Goal: Task Accomplishment & Management: Use online tool/utility

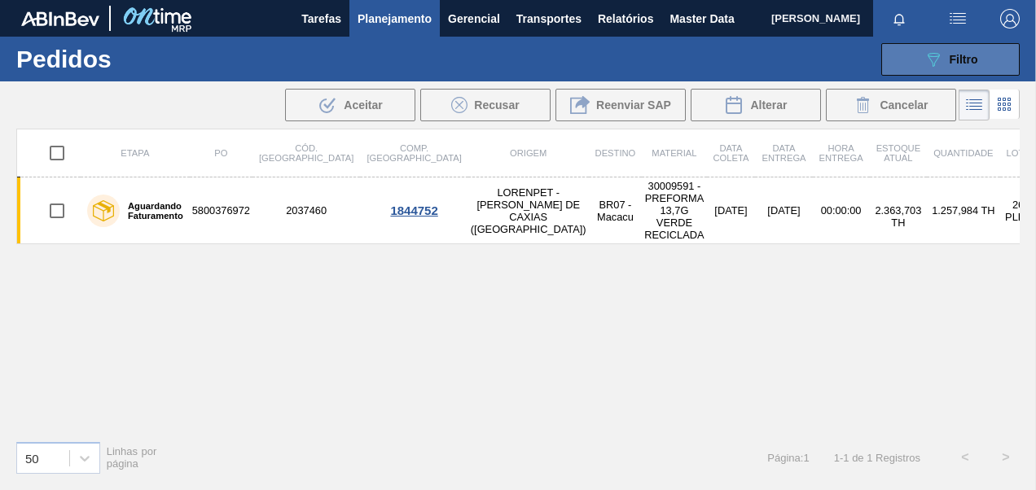
click at [920, 57] on button "089F7B8B-B2A5-4AFE-B5C0-19BA573D28AC Filtro" at bounding box center [950, 59] width 138 height 33
click at [948, 60] on div "089F7B8B-B2A5-4AFE-B5C0-19BA573D28AC Filtro" at bounding box center [951, 60] width 55 height 20
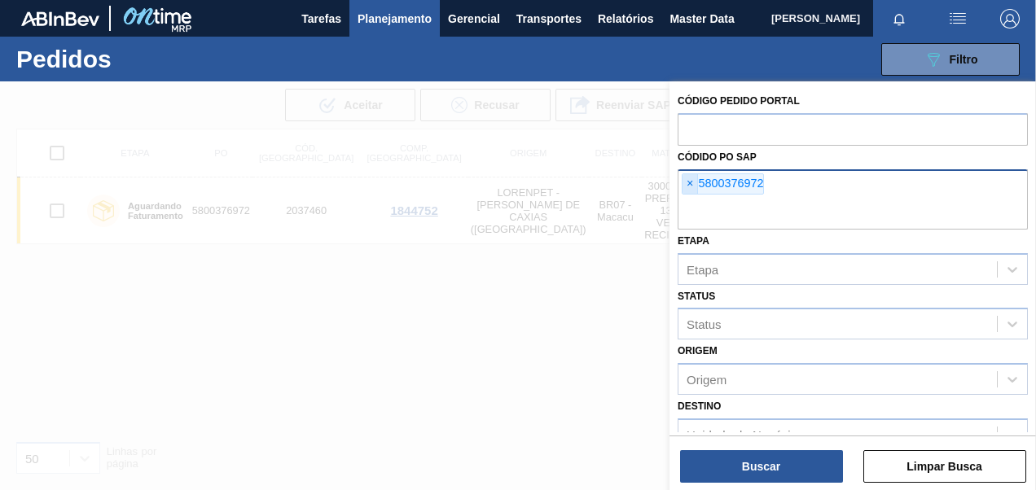
click at [691, 182] on span "×" at bounding box center [690, 184] width 15 height 20
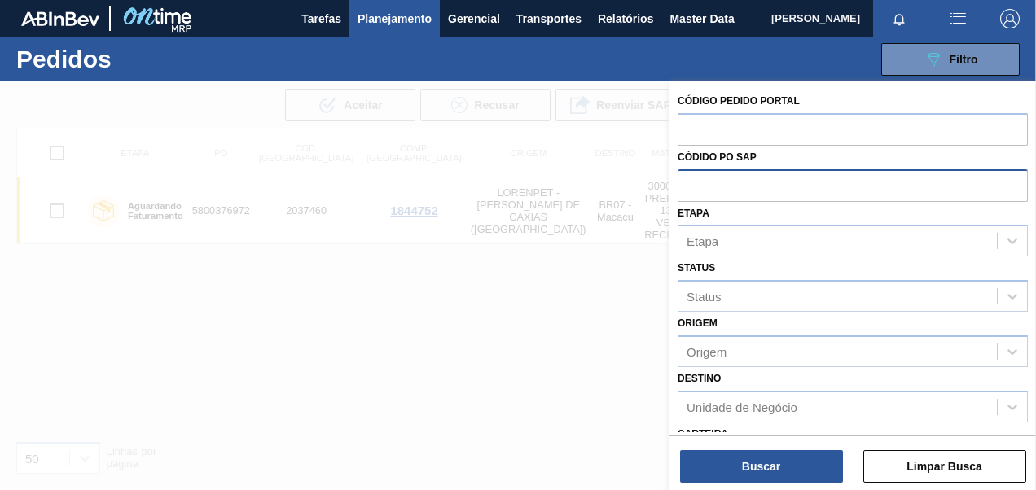
paste input "5800389923"
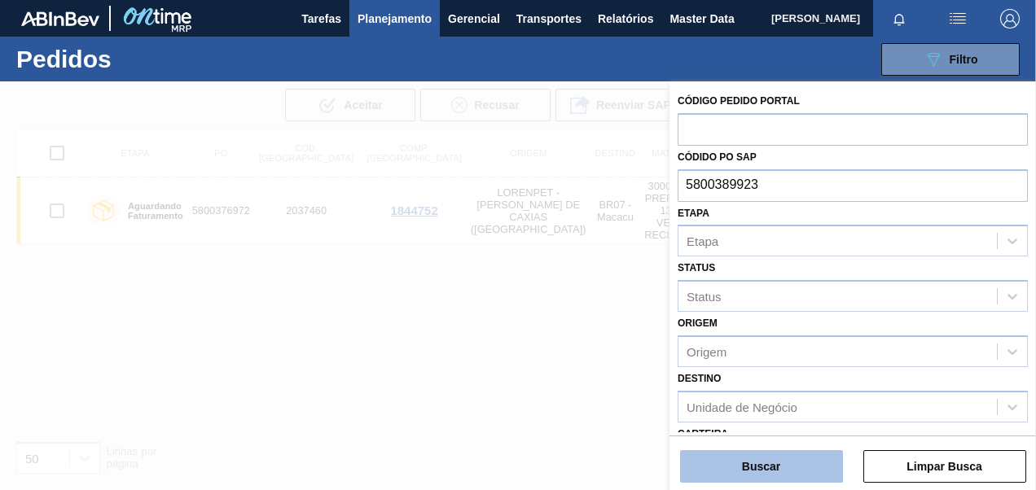
type input "5800389923"
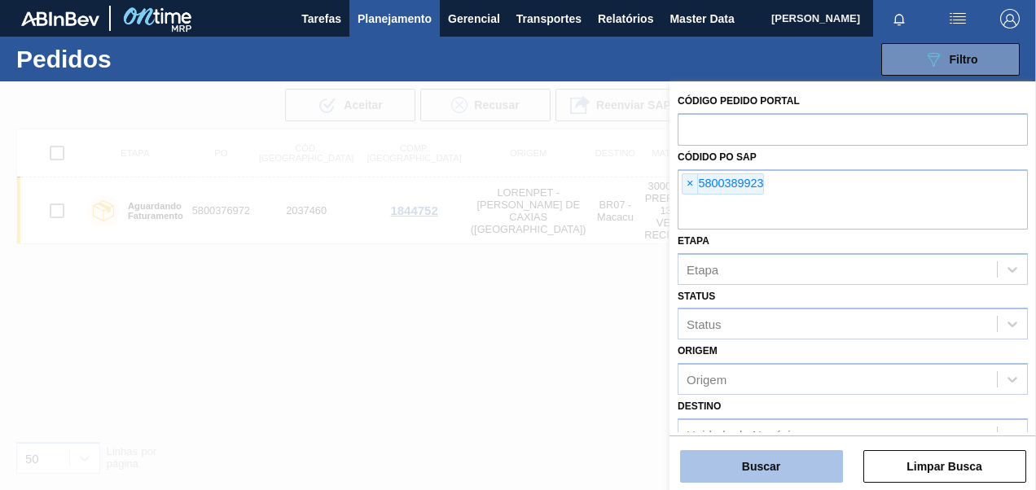
click at [759, 465] on button "Buscar" at bounding box center [761, 467] width 163 height 33
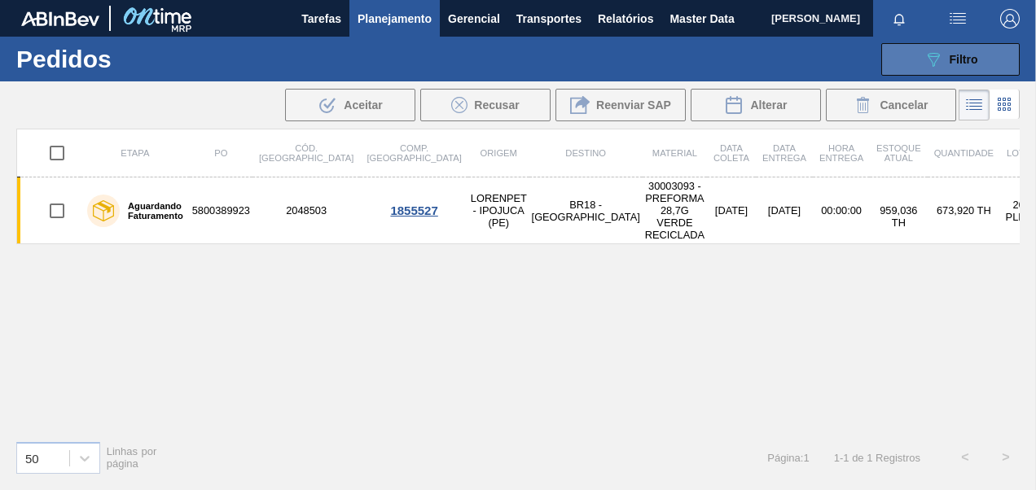
click at [930, 61] on icon "089F7B8B-B2A5-4AFE-B5C0-19BA573D28AC" at bounding box center [934, 60] width 20 height 20
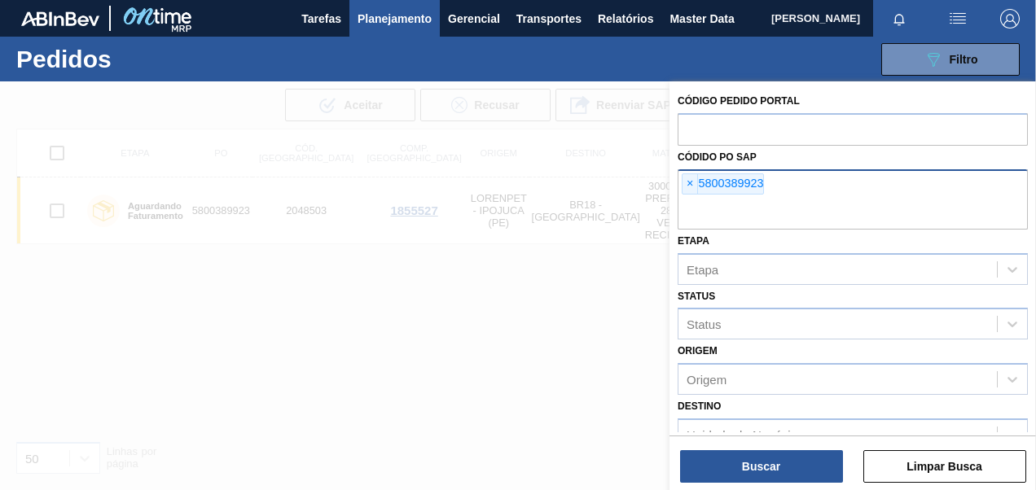
drag, startPoint x: 694, startPoint y: 180, endPoint x: 725, endPoint y: 184, distance: 31.2
click at [694, 179] on span "×" at bounding box center [690, 184] width 15 height 20
paste input "5800385972"
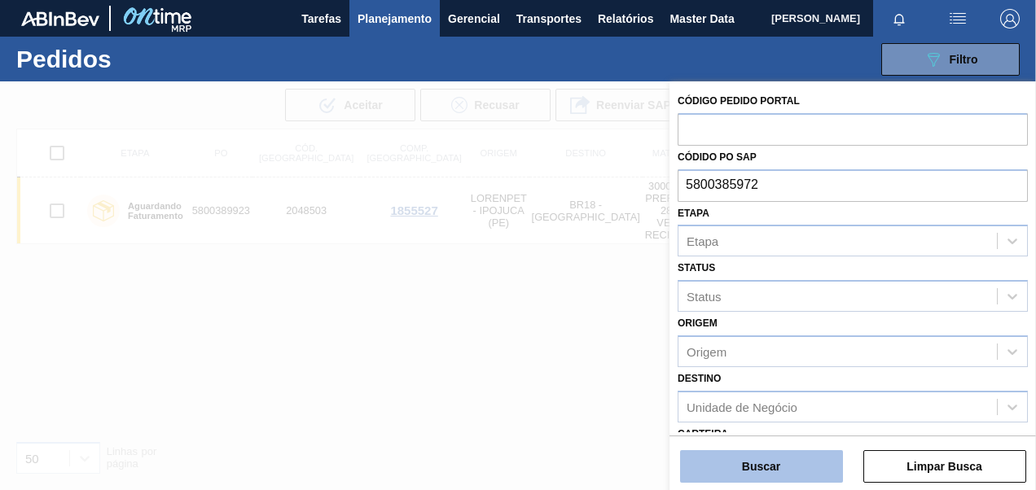
type input "5800385972"
click at [790, 461] on button "Buscar" at bounding box center [761, 467] width 163 height 33
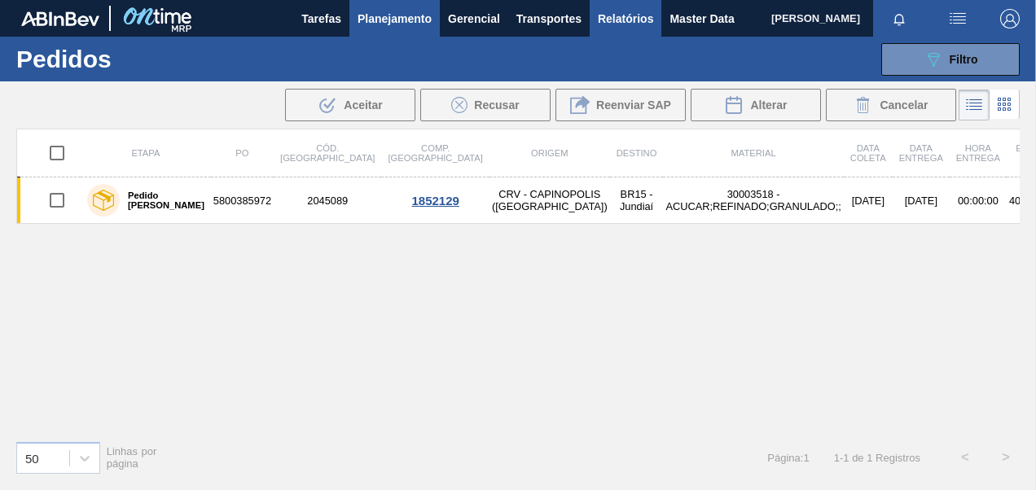
click at [610, 13] on span "Relatórios" at bounding box center [625, 19] width 55 height 20
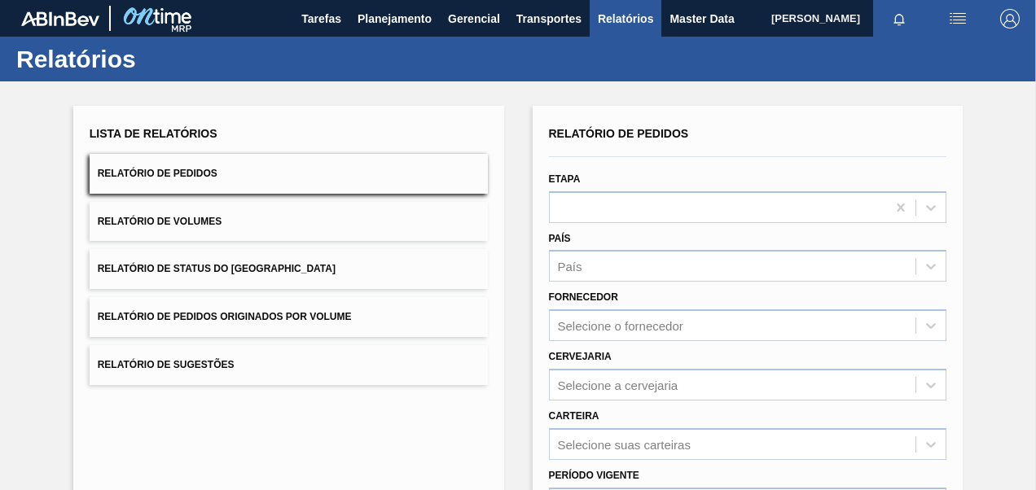
click at [226, 313] on span "Relatório de Pedidos Originados por Volume" at bounding box center [225, 316] width 254 height 11
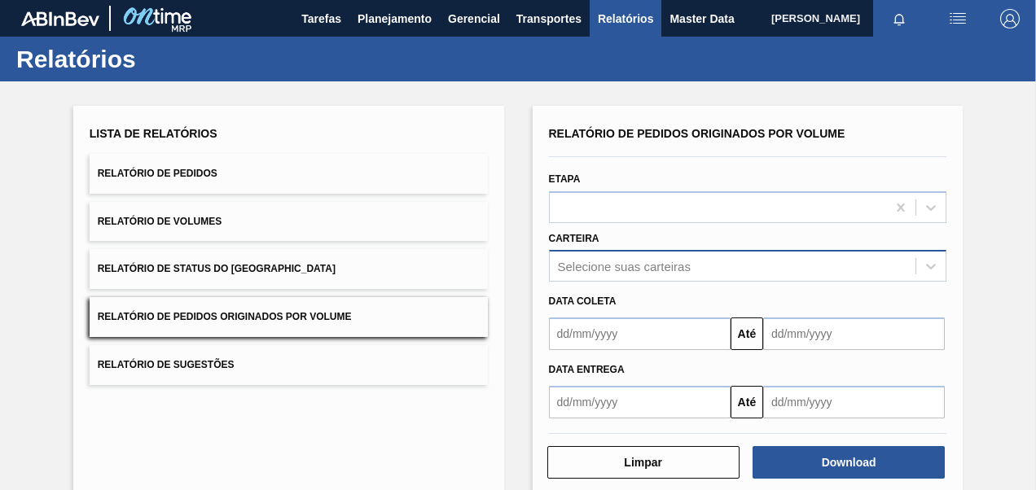
click at [625, 269] on div "Selecione suas carteiras" at bounding box center [748, 266] width 398 height 32
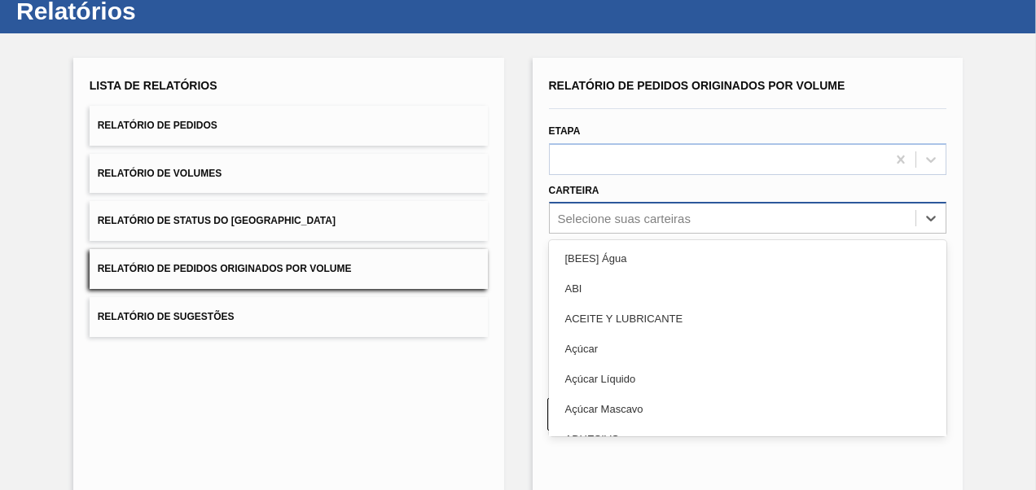
scroll to position [49, 0]
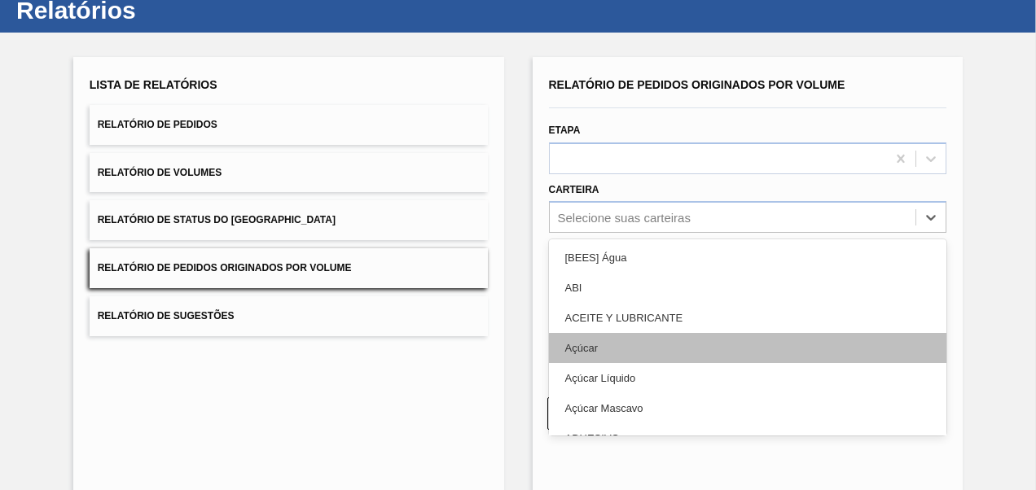
click at [596, 352] on div "Açúcar" at bounding box center [748, 348] width 398 height 30
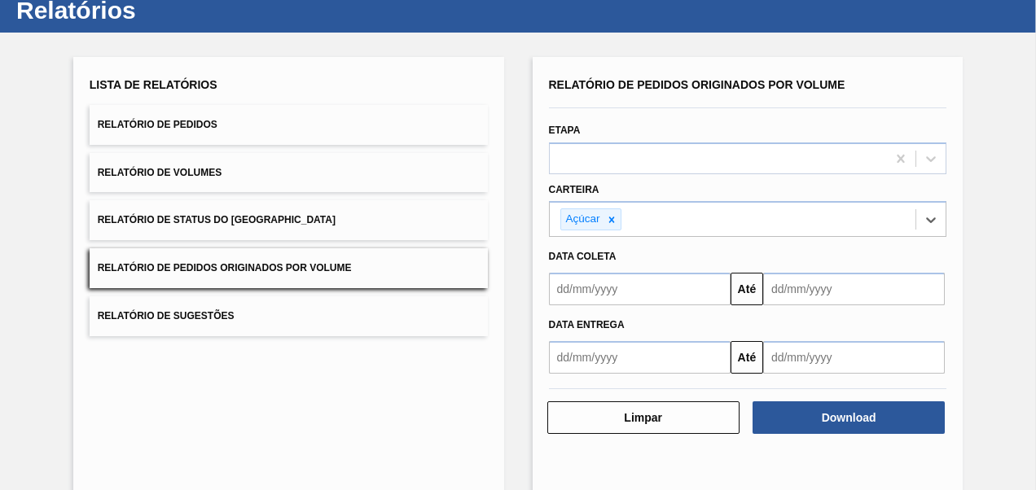
click at [619, 292] on input "text" at bounding box center [640, 289] width 182 height 33
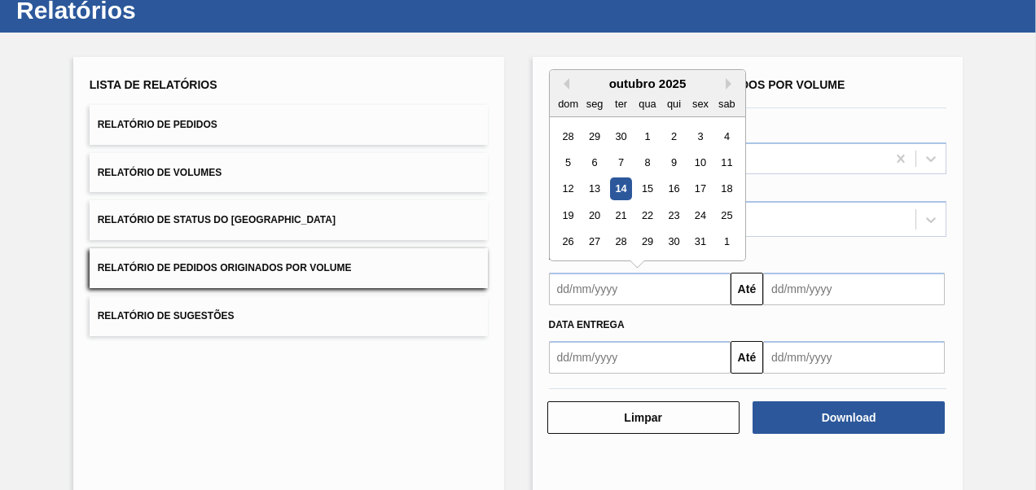
type input "01/09/2025"
click at [810, 290] on input "text" at bounding box center [854, 289] width 182 height 33
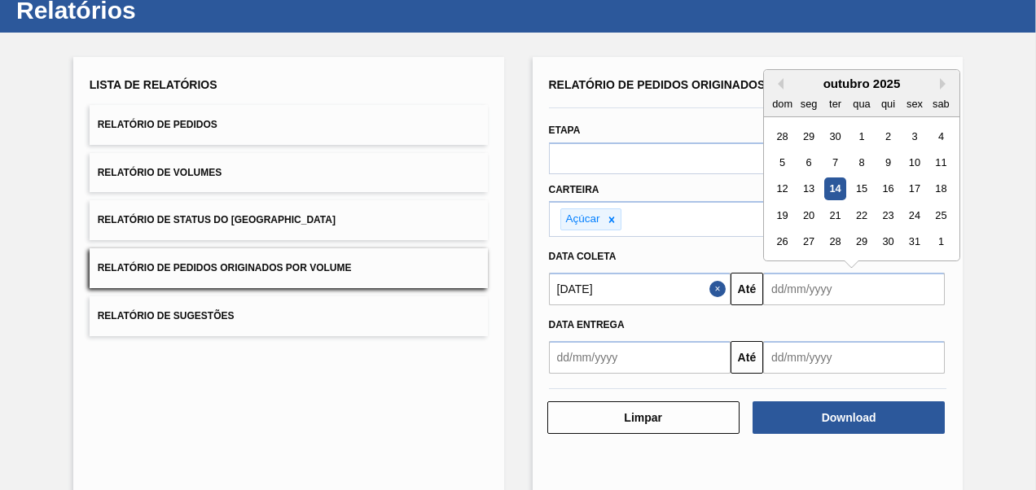
click at [838, 186] on div "14" at bounding box center [835, 189] width 22 height 22
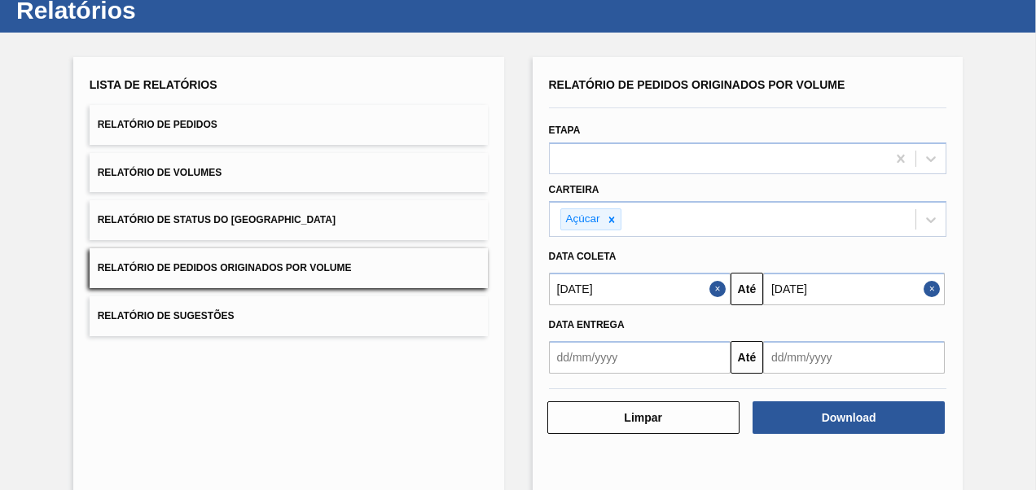
click at [886, 284] on input "[DATE]" at bounding box center [854, 289] width 182 height 33
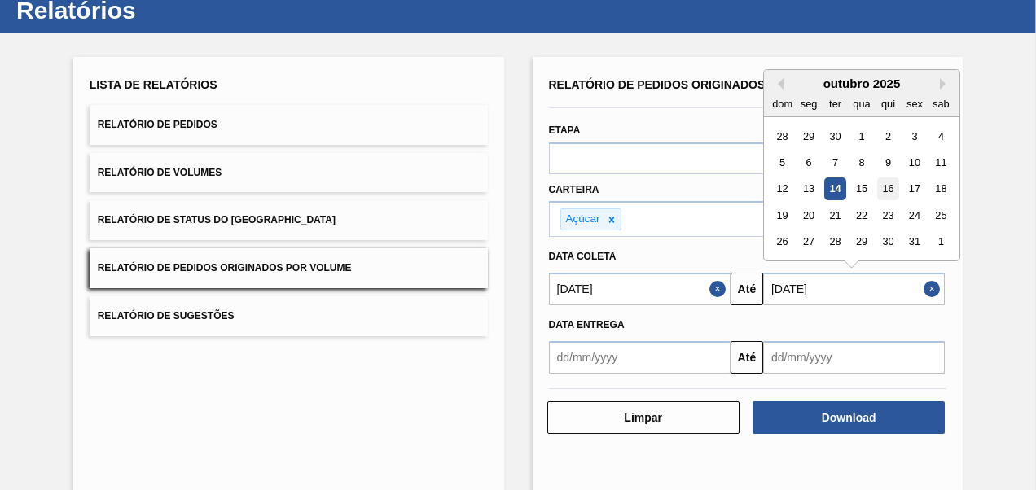
click at [888, 190] on div "16" at bounding box center [888, 189] width 22 height 22
type input "16/10/2025"
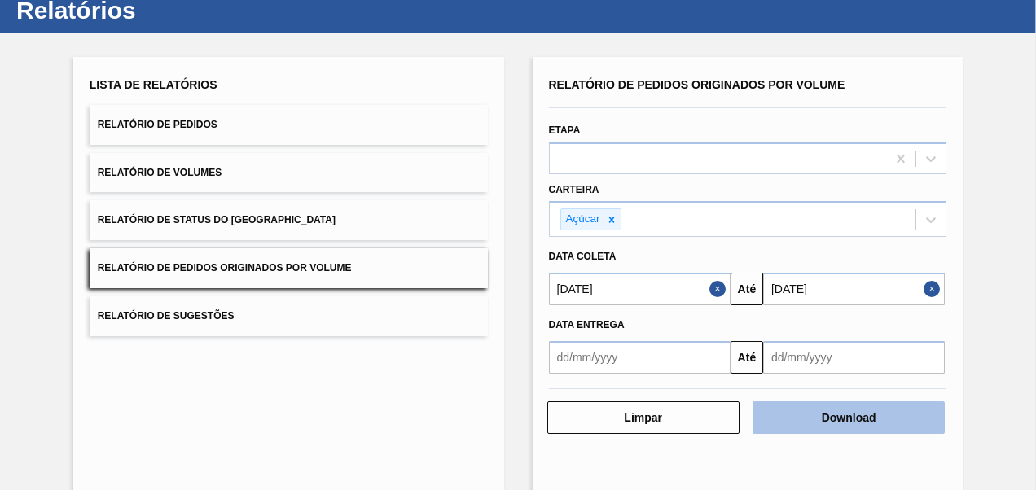
click at [847, 432] on button "Download" at bounding box center [849, 418] width 192 height 33
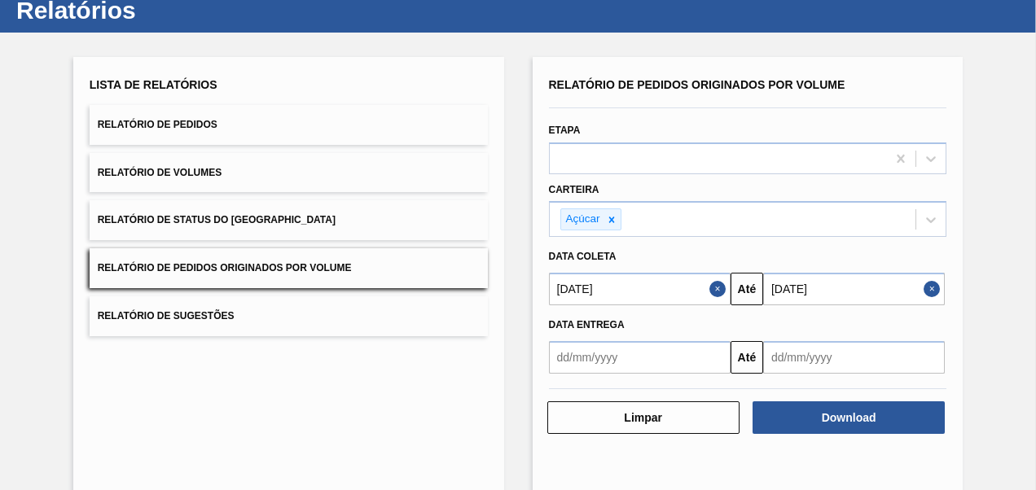
scroll to position [0, 0]
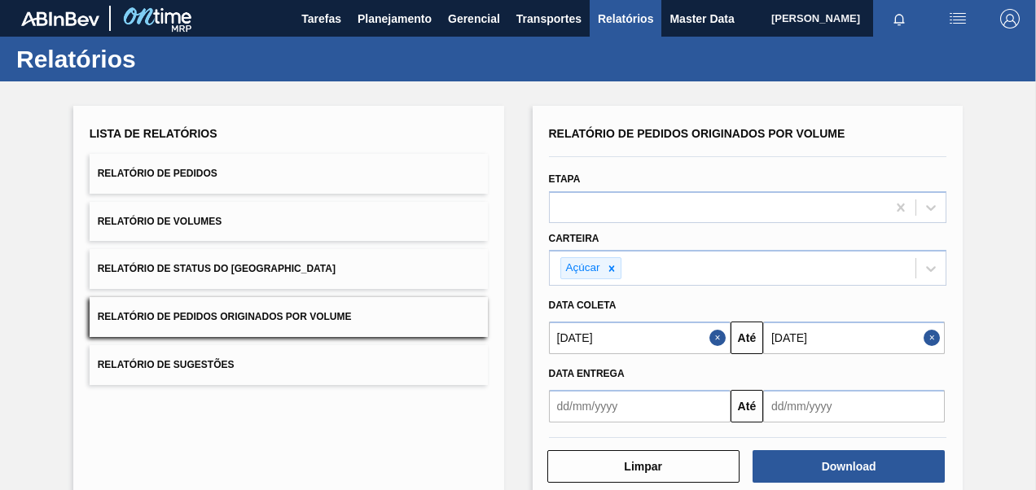
click at [236, 169] on button "Relatório de Pedidos" at bounding box center [289, 174] width 398 height 40
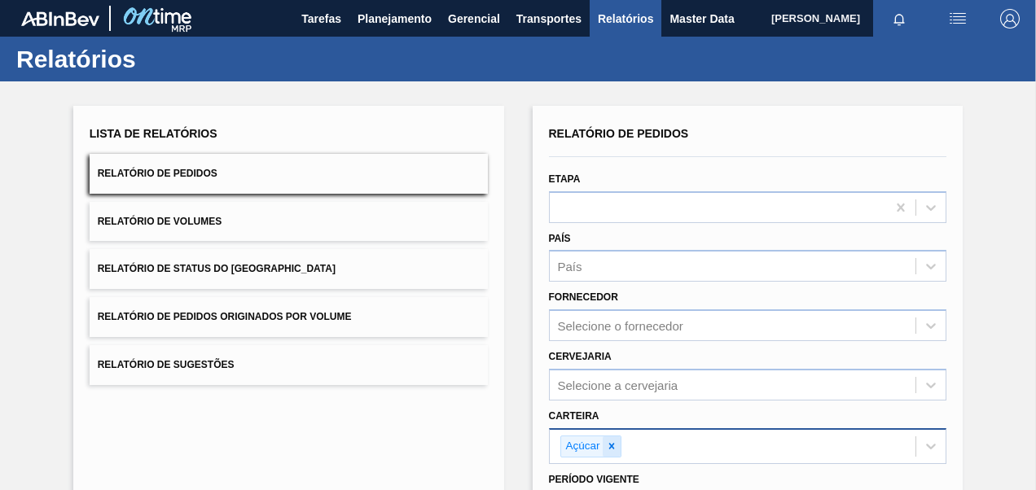
click at [609, 444] on icon at bounding box center [612, 447] width 6 height 6
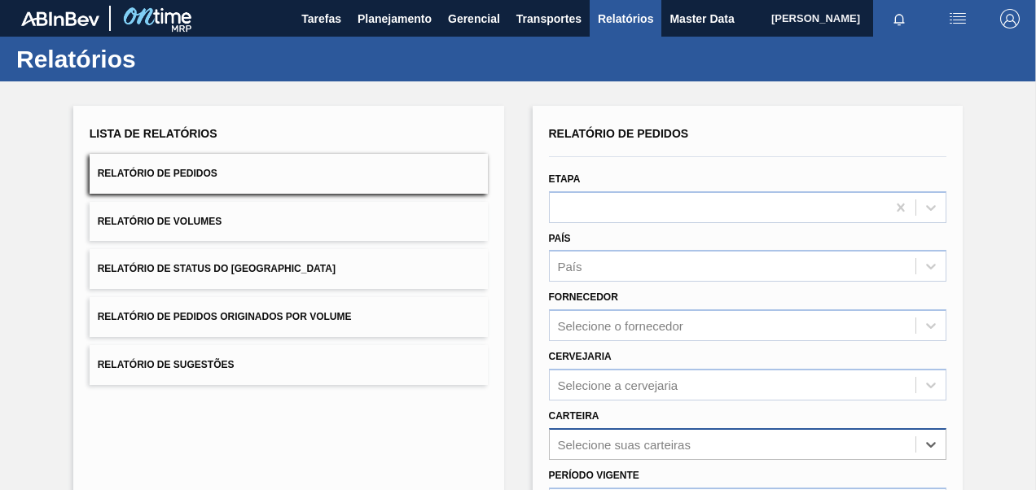
scroll to position [226, 0]
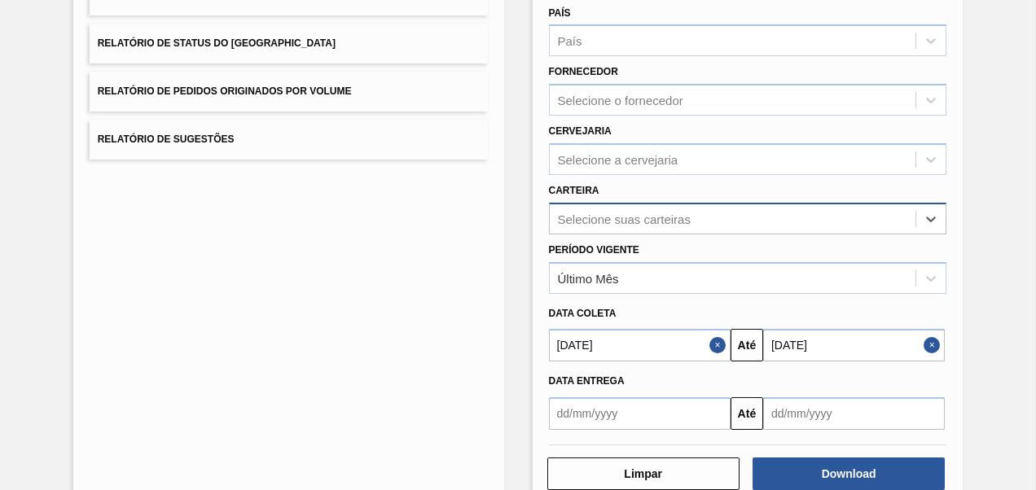
click at [600, 235] on div "option Açúcar, deselected. Select is focused ,type to refine list, press Down t…" at bounding box center [748, 219] width 398 height 32
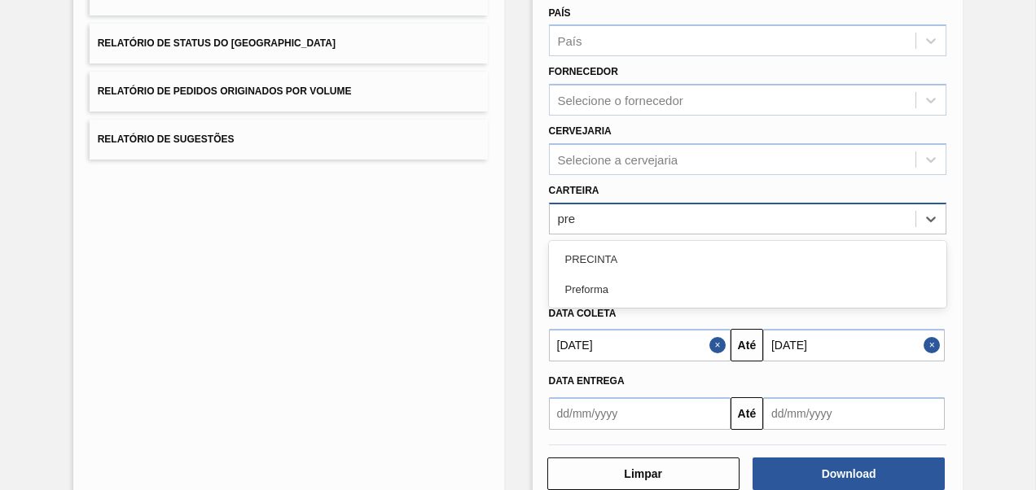
type input "pref"
click at [583, 268] on div "Preforma" at bounding box center [748, 259] width 398 height 30
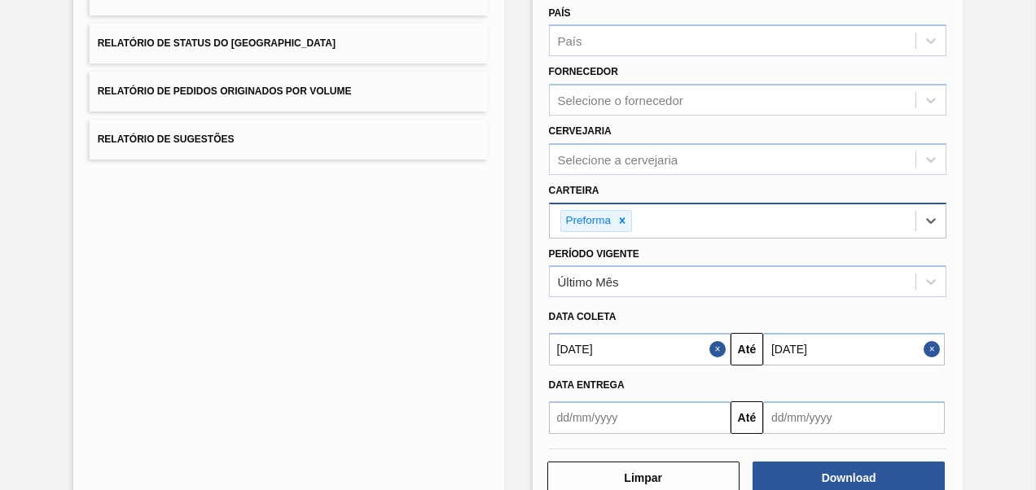
click at [613, 297] on div "Data coleta 01/09/2025 Até 16/10/2025" at bounding box center [748, 331] width 411 height 68
click at [618, 285] on div "Último Mês" at bounding box center [733, 282] width 367 height 24
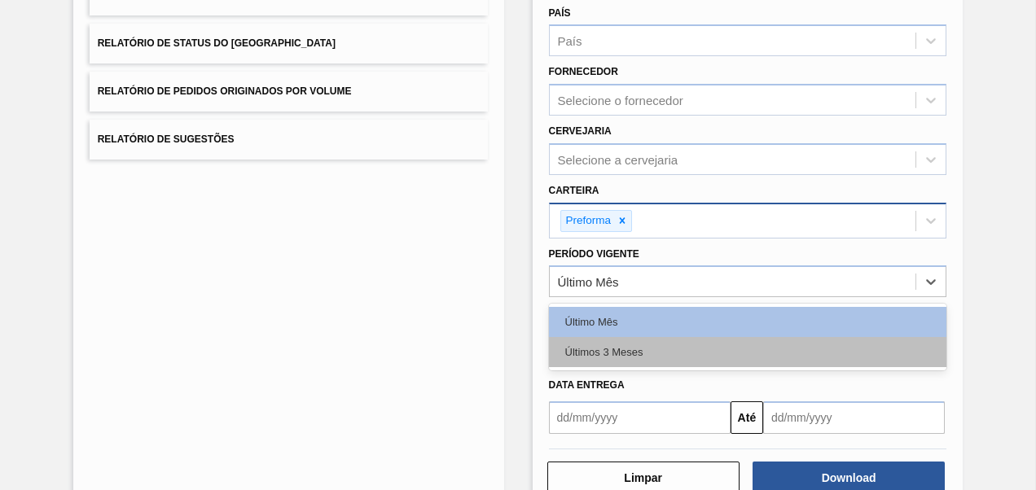
click at [629, 354] on div "Últimos 3 Meses" at bounding box center [748, 352] width 398 height 30
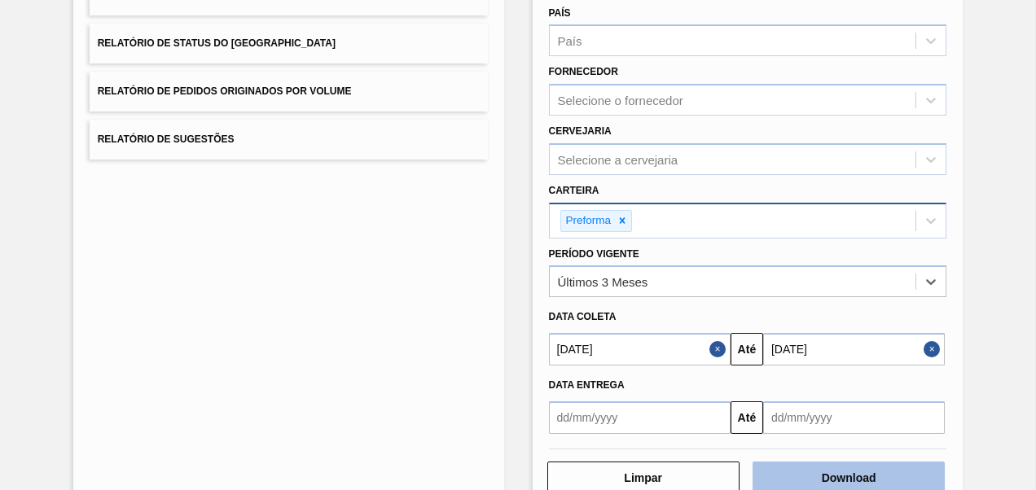
click at [781, 471] on button "Download" at bounding box center [849, 478] width 192 height 33
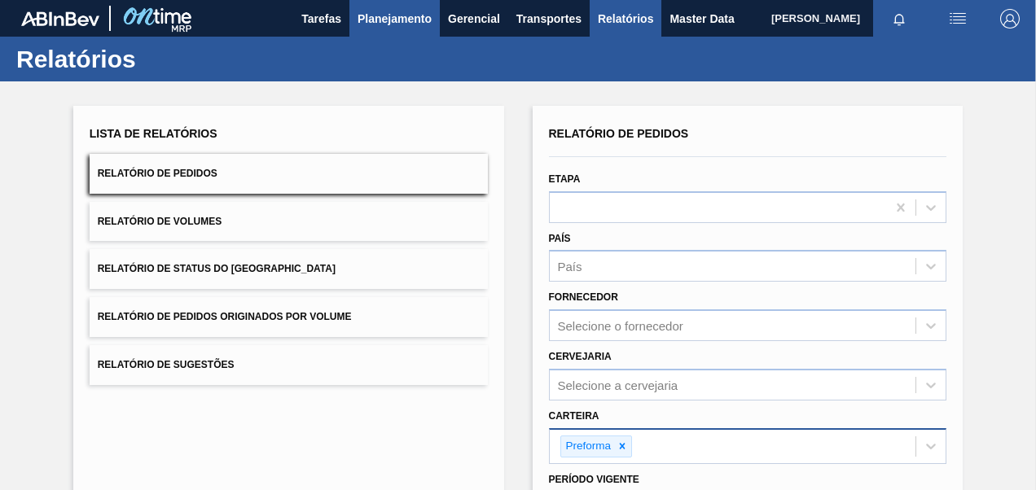
click at [411, 29] on button "Planejamento" at bounding box center [394, 18] width 90 height 37
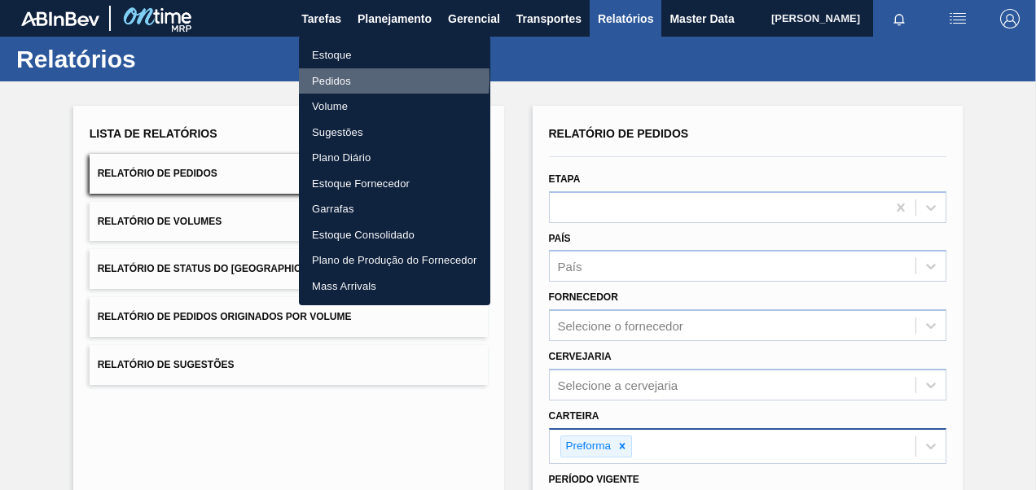
click at [324, 78] on li "Pedidos" at bounding box center [394, 81] width 191 height 26
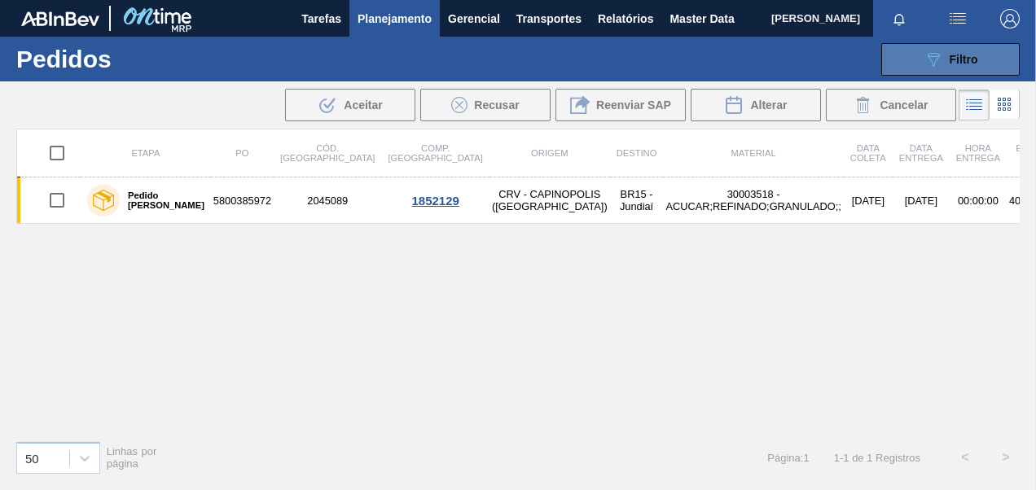
click at [947, 64] on div "089F7B8B-B2A5-4AFE-B5C0-19BA573D28AC Filtro" at bounding box center [951, 60] width 55 height 20
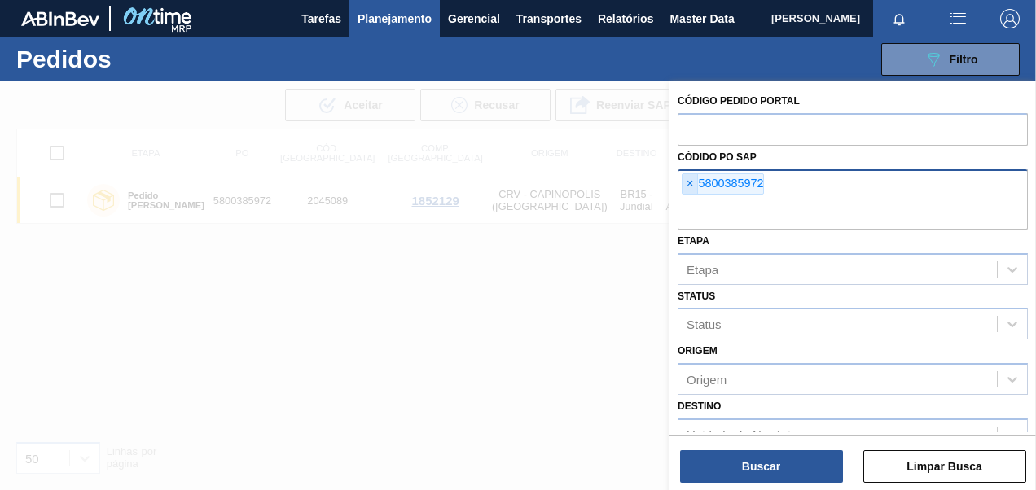
click at [685, 181] on span "×" at bounding box center [690, 184] width 15 height 20
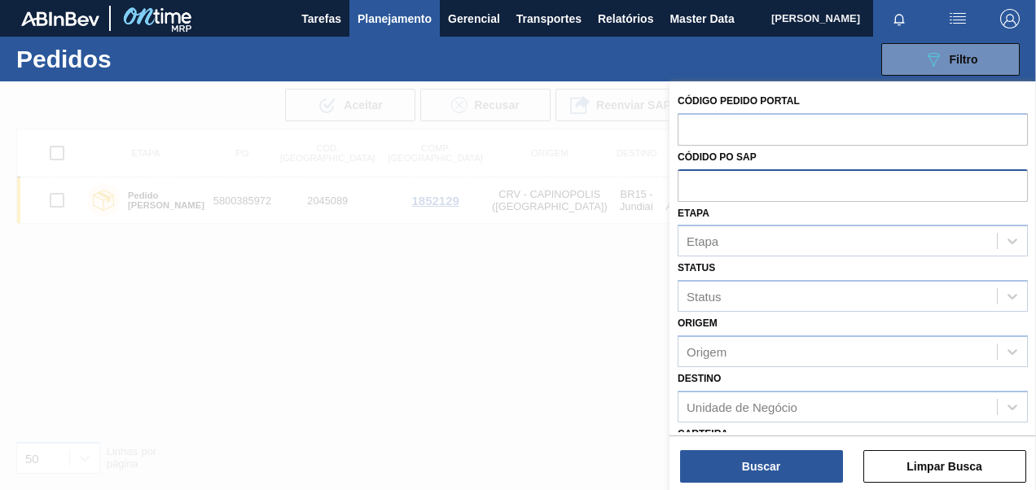
paste input "5800387875"
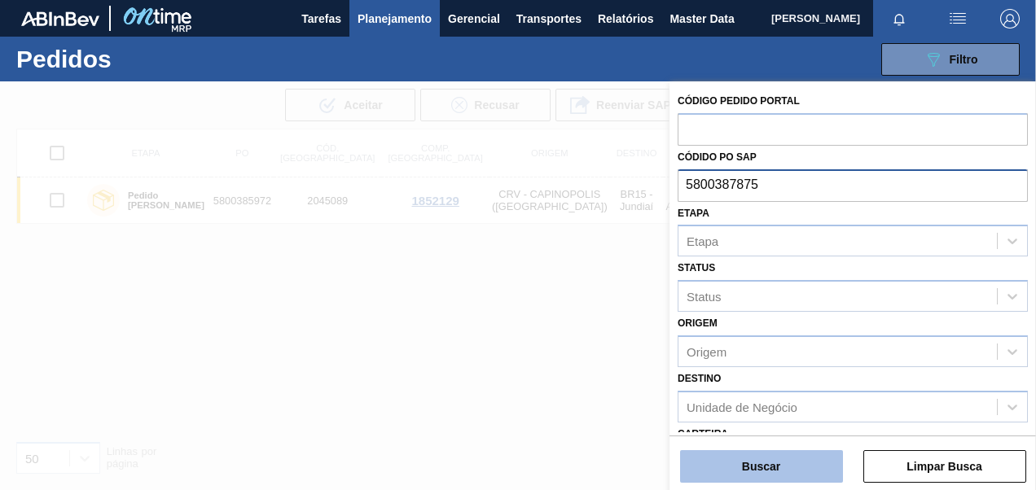
type input "5800387875"
click at [791, 458] on button "Buscar" at bounding box center [761, 467] width 163 height 33
